Goal: Task Accomplishment & Management: Manage account settings

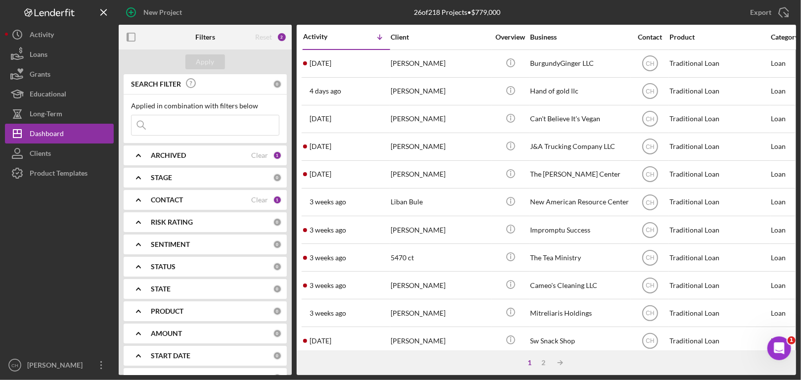
click at [171, 127] on input at bounding box center [204, 125] width 147 height 20
click at [33, 41] on div "Activity" at bounding box center [42, 36] width 24 height 22
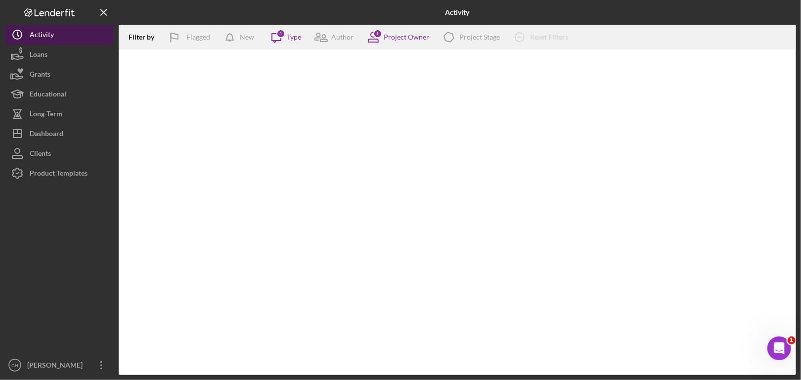
click at [33, 41] on div "Activity" at bounding box center [42, 36] width 24 height 22
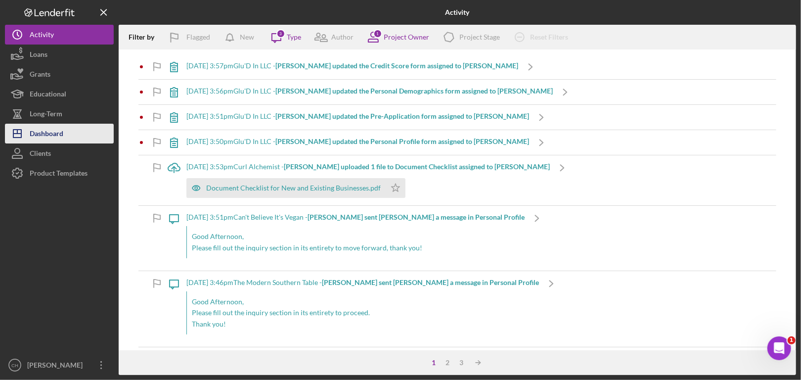
click at [36, 131] on div "Dashboard" at bounding box center [47, 135] width 34 height 22
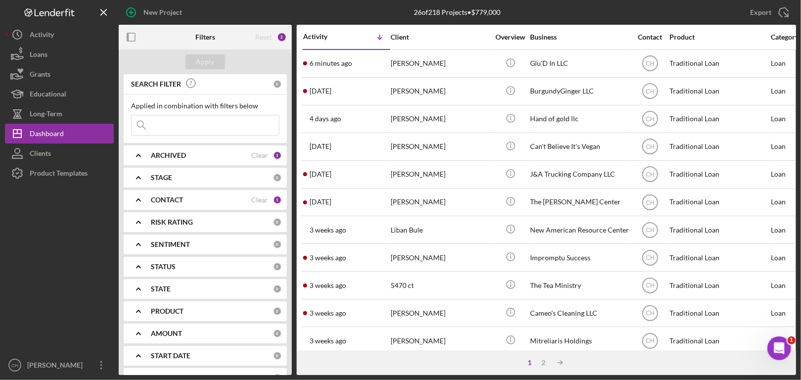
click at [177, 123] on input at bounding box center [204, 125] width 147 height 20
paste input "Contact information Email tuffy216@gmail.com Show more contact information Mess…"
type input "Contact information Email tuffy216@gmail.com Show more contact information Mess…"
click at [247, 122] on input at bounding box center [204, 125] width 147 height 20
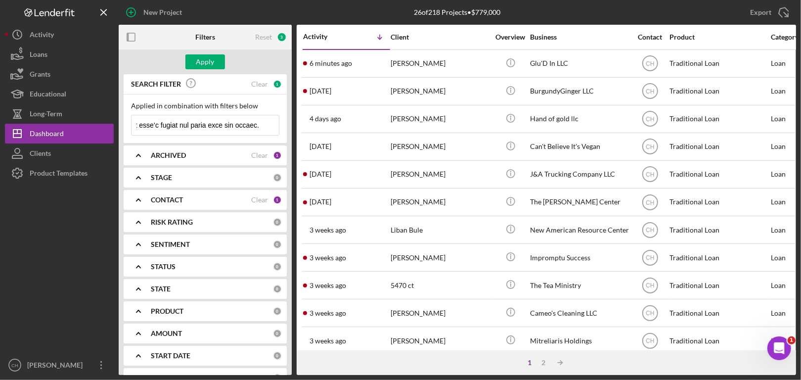
click at [247, 122] on input at bounding box center [204, 125] width 147 height 20
click at [247, 123] on input at bounding box center [204, 125] width 147 height 20
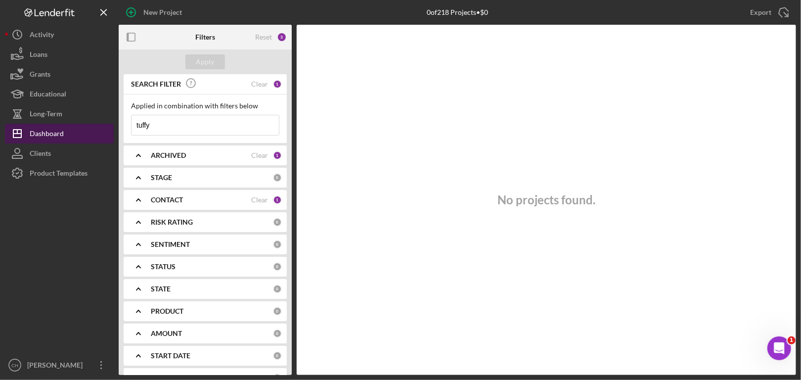
drag, startPoint x: 171, startPoint y: 128, endPoint x: 102, endPoint y: 129, distance: 69.2
click at [102, 129] on div "New Project 0 of 218 Projects • $0 Export Icon/Export Filters Reset 3 Apply SEA…" at bounding box center [400, 187] width 791 height 375
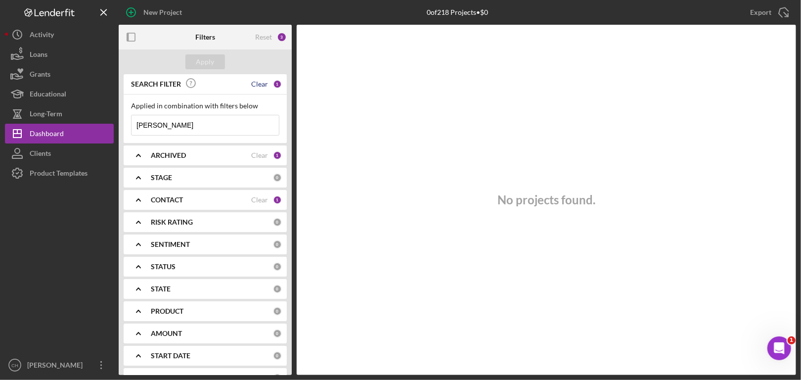
type input "lionel"
click at [263, 84] on div "Clear" at bounding box center [259, 84] width 17 height 8
click at [179, 122] on input at bounding box center [204, 125] width 147 height 20
type input "lionel"
click at [48, 35] on div "Activity" at bounding box center [42, 36] width 24 height 22
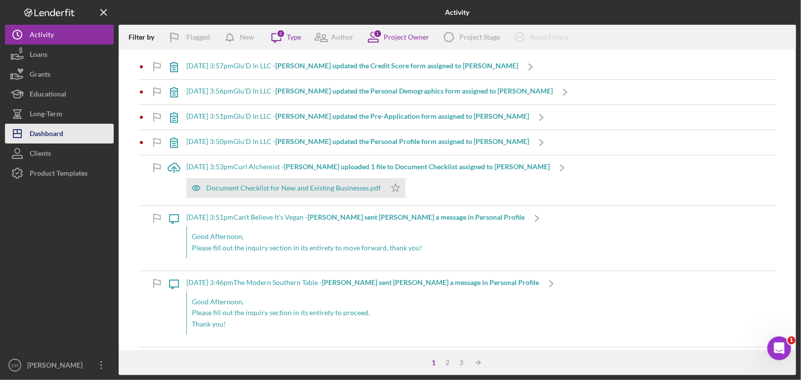
click at [47, 137] on div "Dashboard" at bounding box center [47, 135] width 34 height 22
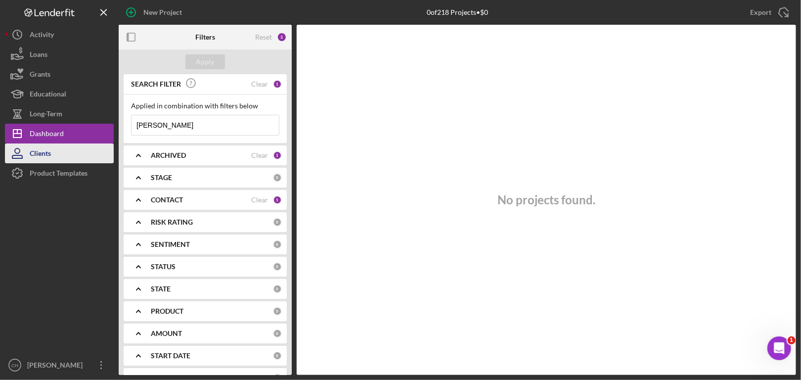
click at [39, 159] on div "Clients" at bounding box center [40, 154] width 21 height 22
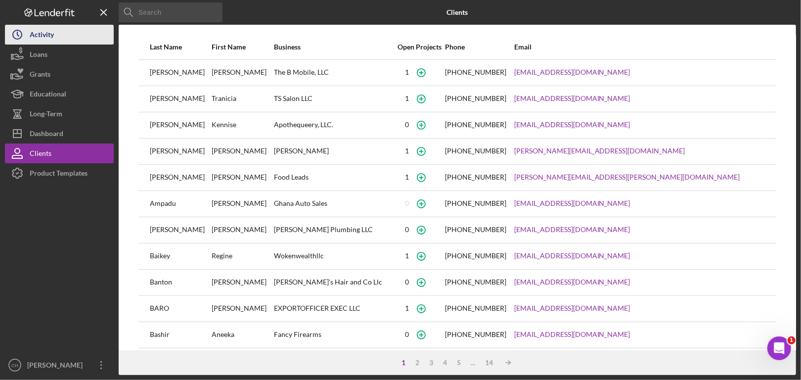
click at [28, 33] on icon "Icon/History" at bounding box center [17, 34] width 25 height 25
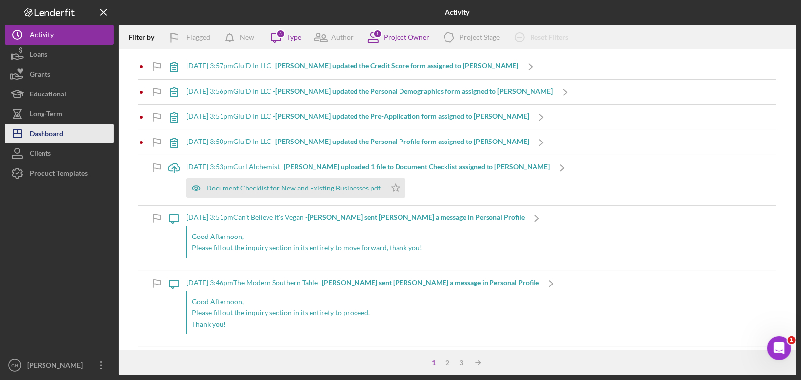
click at [65, 127] on button "Icon/Dashboard Dashboard" at bounding box center [59, 134] width 109 height 20
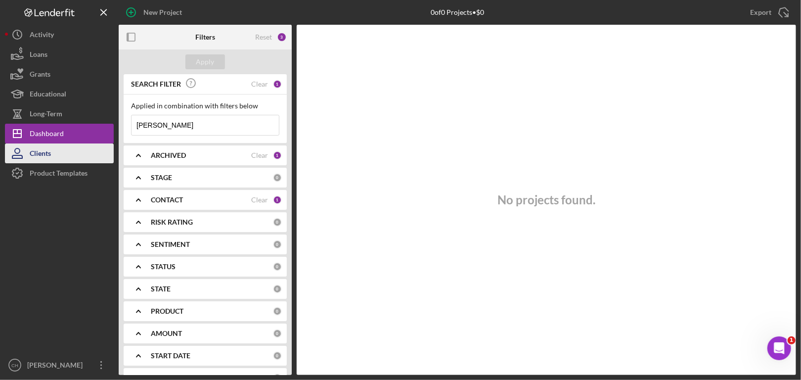
click at [55, 152] on button "Clients" at bounding box center [59, 153] width 109 height 20
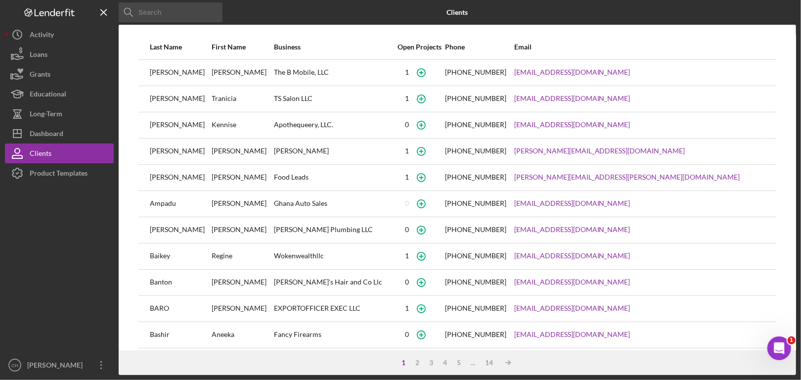
click at [171, 18] on input at bounding box center [171, 12] width 104 height 20
type input "lionel"
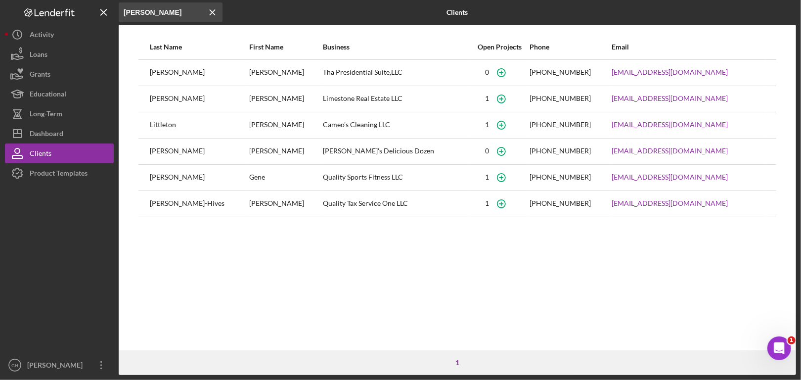
click at [158, 75] on div "Langford" at bounding box center [199, 72] width 98 height 25
click at [490, 74] on icon "button" at bounding box center [501, 72] width 22 height 22
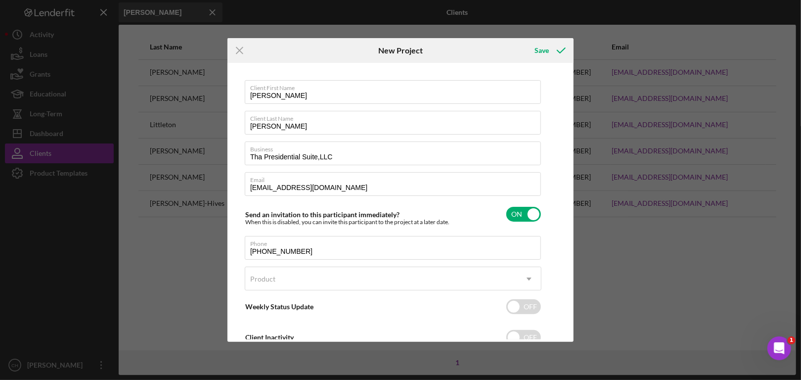
click at [748, 67] on div "Icon/Menu Close New Project Save Client First Name Lionel Client Last Name Lang…" at bounding box center [400, 190] width 801 height 380
click at [240, 52] on icon "Icon/Menu Close" at bounding box center [239, 50] width 25 height 25
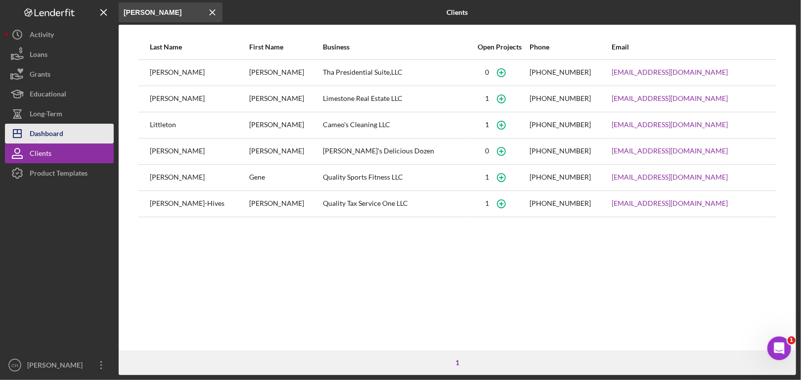
click at [44, 132] on div "Dashboard" at bounding box center [47, 135] width 34 height 22
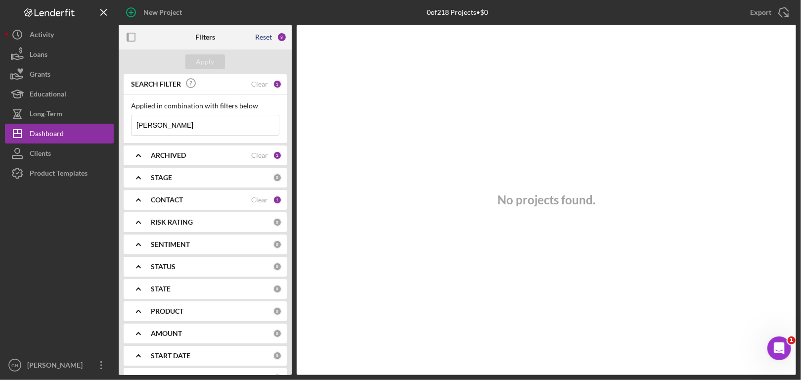
click at [268, 35] on div "Reset" at bounding box center [263, 37] width 17 height 8
click at [181, 129] on input at bounding box center [204, 125] width 147 height 20
type input "langford"
click at [197, 64] on button "Apply" at bounding box center [205, 61] width 40 height 15
click at [139, 157] on icon "Icon/Expander" at bounding box center [138, 155] width 25 height 25
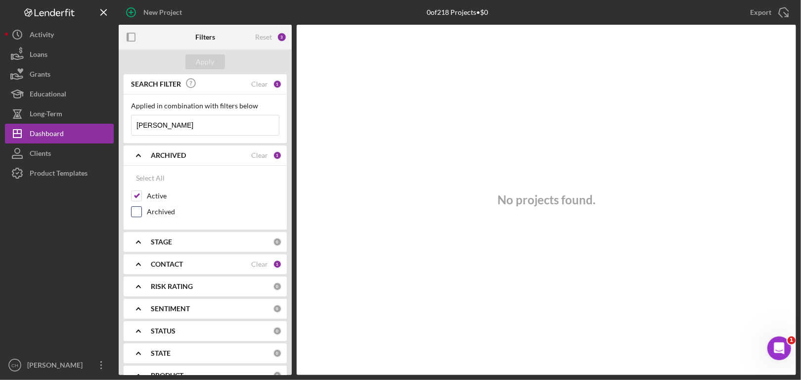
click at [138, 211] on input "Archived" at bounding box center [136, 212] width 10 height 10
checkbox input "true"
click at [133, 261] on icon "Icon/Expander" at bounding box center [138, 264] width 25 height 25
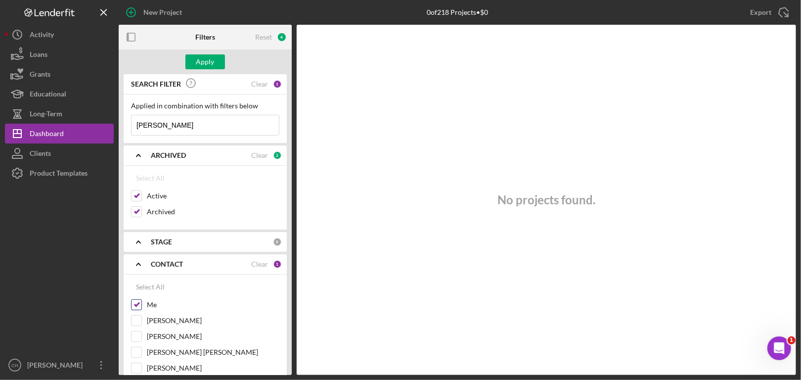
click at [132, 299] on div at bounding box center [136, 304] width 11 height 11
click at [135, 306] on input "Me" at bounding box center [136, 304] width 10 height 10
checkbox input "false"
click at [208, 58] on div "Apply" at bounding box center [205, 61] width 18 height 15
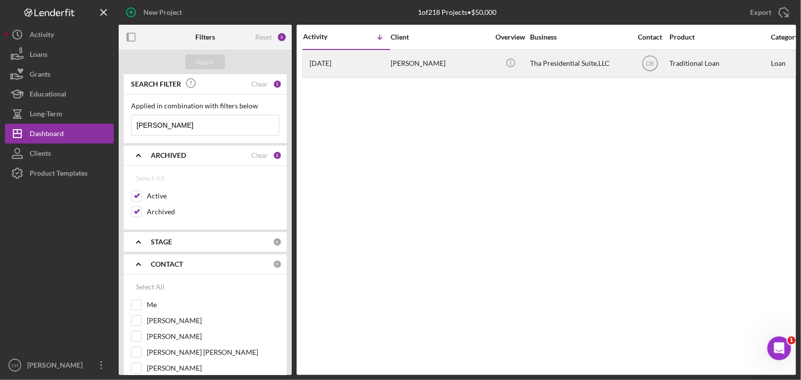
click at [392, 69] on div "Lionel Langford" at bounding box center [439, 63] width 99 height 26
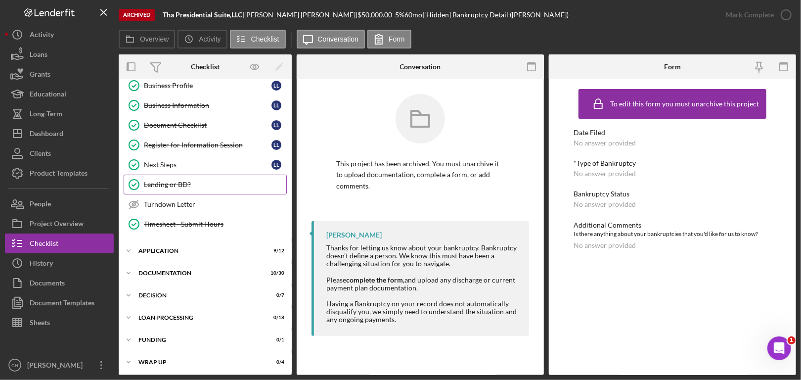
click at [176, 177] on link "Lending or BD? Lending or BD?" at bounding box center [205, 184] width 163 height 20
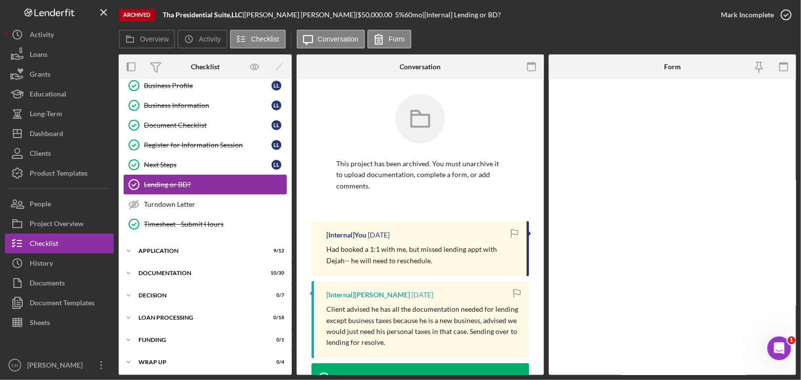
scroll to position [167, 0]
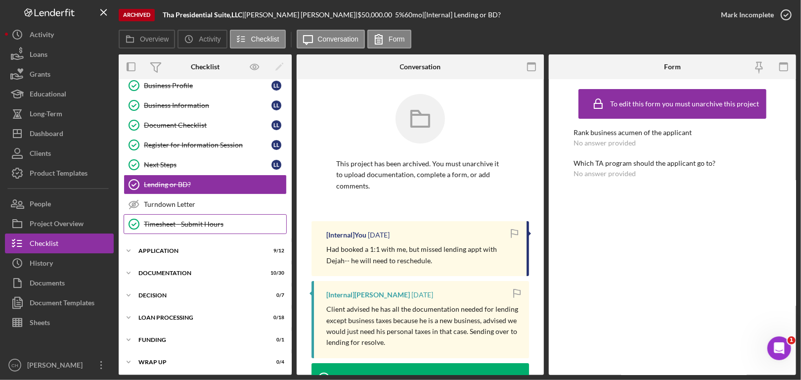
click at [175, 221] on div "Timesheet - Submit Hours" at bounding box center [215, 224] width 142 height 8
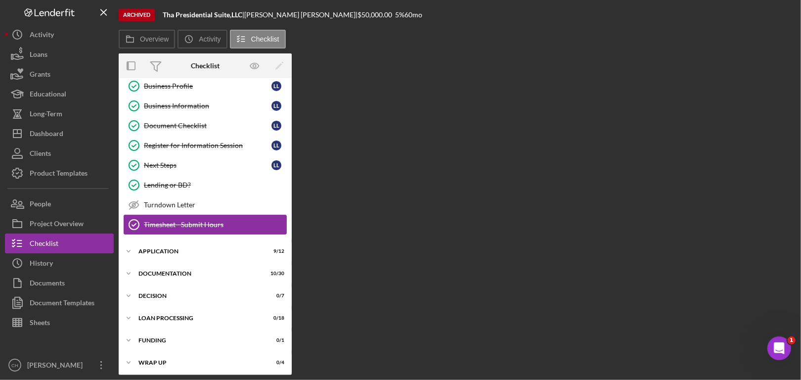
scroll to position [167, 0]
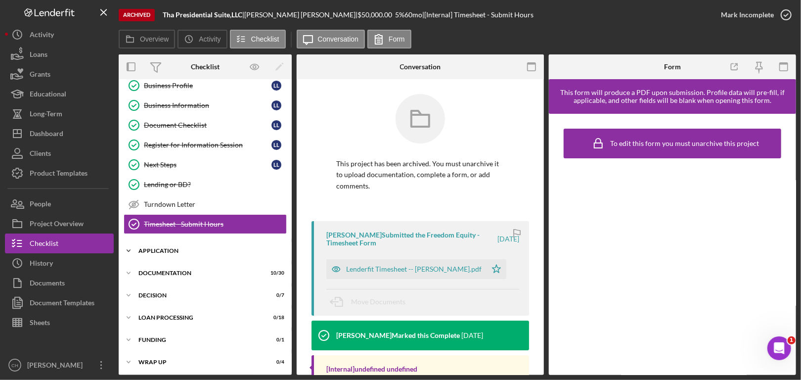
click at [180, 249] on div "Application" at bounding box center [208, 251] width 141 height 6
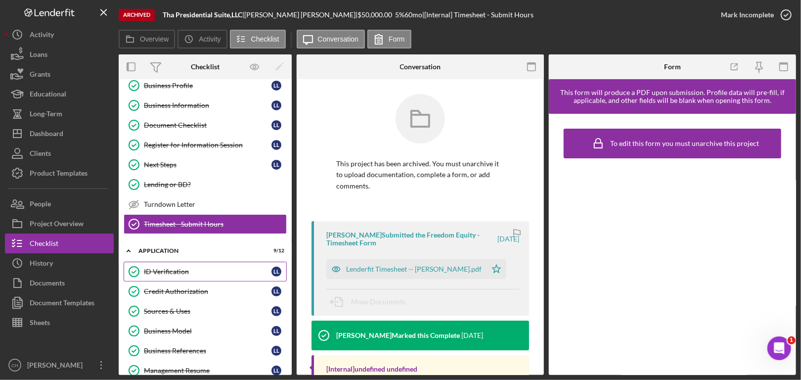
click at [173, 270] on div "ID Verification" at bounding box center [208, 271] width 128 height 8
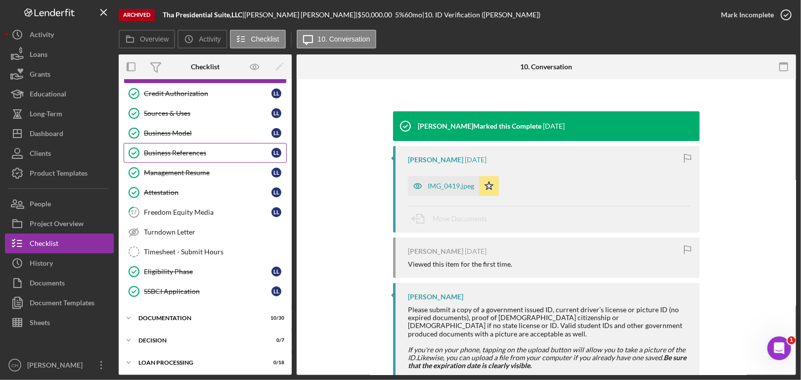
scroll to position [408, 0]
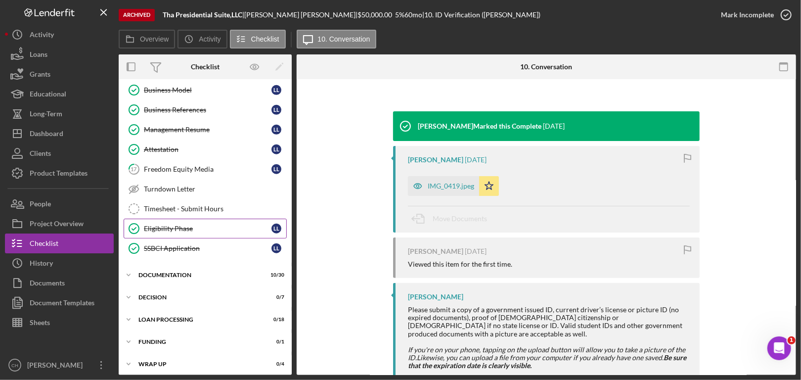
click at [167, 228] on link "Eligibility Phase Eligibility Phase L L" at bounding box center [205, 228] width 163 height 20
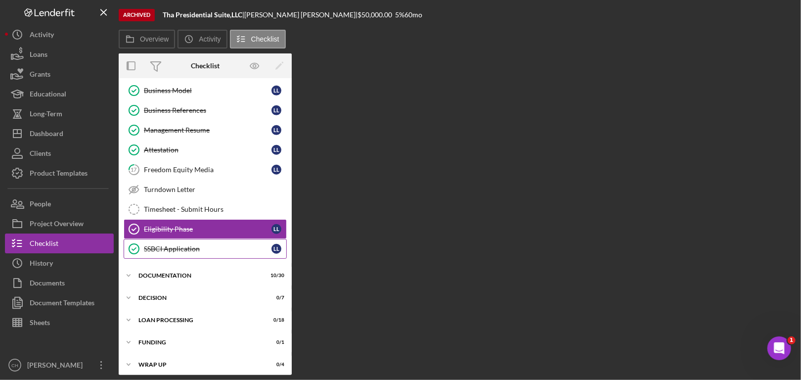
scroll to position [408, 0]
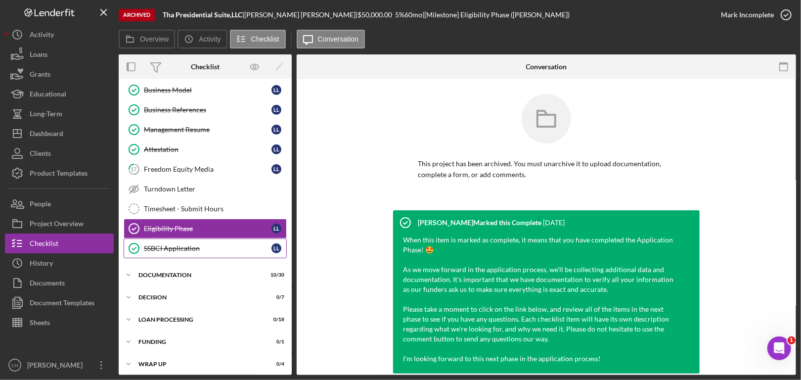
click at [165, 245] on div "SSBCI Application" at bounding box center [208, 248] width 128 height 8
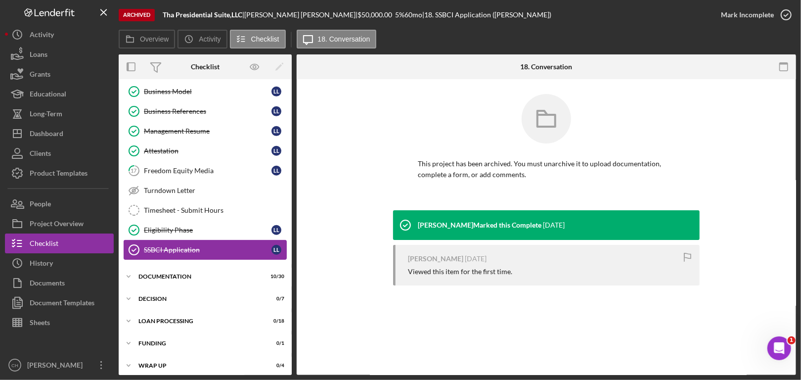
scroll to position [408, 0]
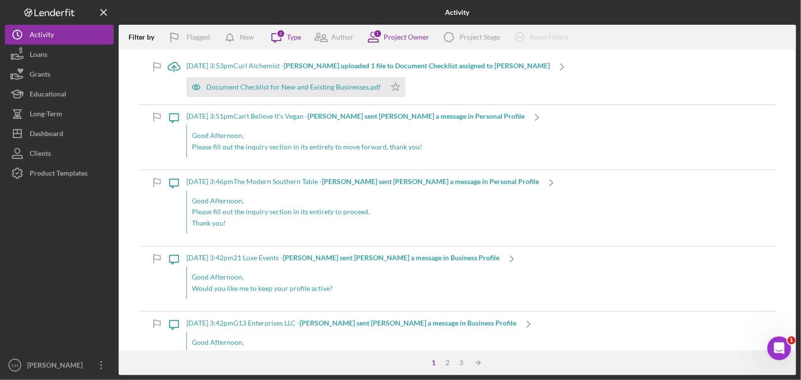
scroll to position [1334, 0]
